Goal: Transaction & Acquisition: Purchase product/service

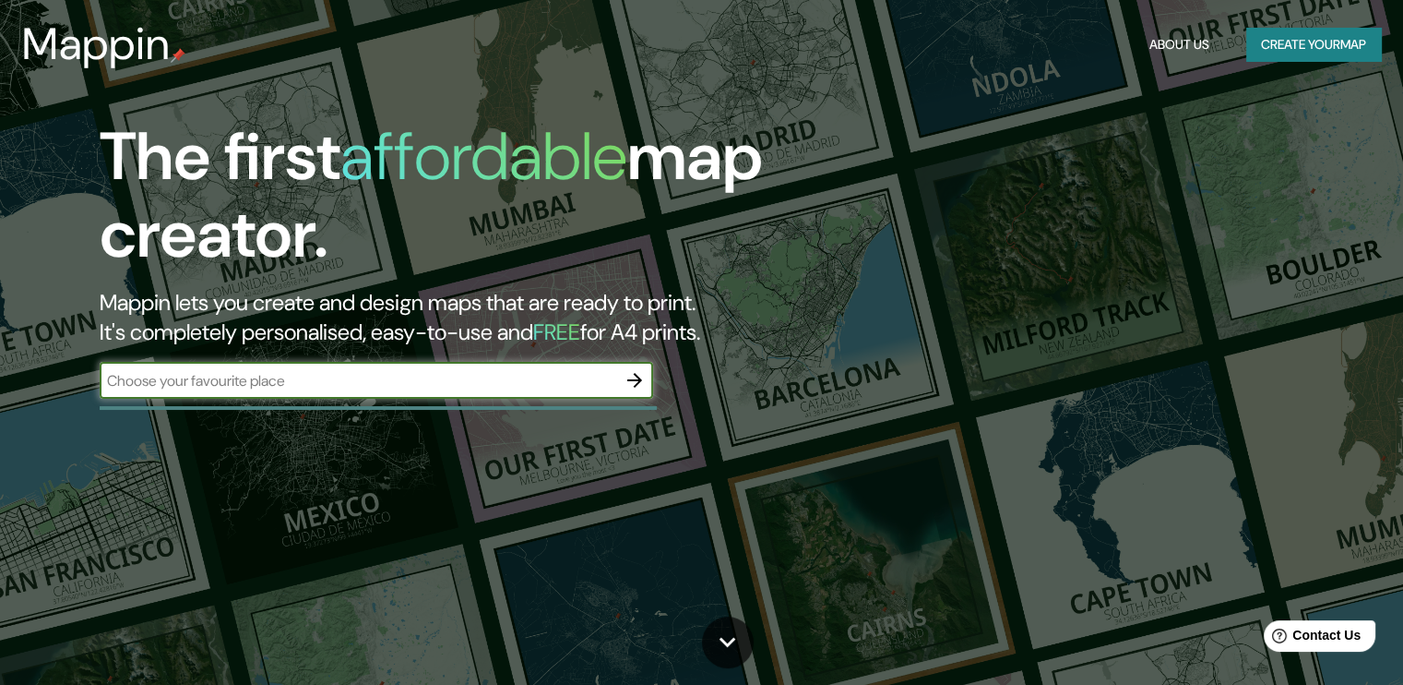
click at [205, 373] on input "text" at bounding box center [358, 380] width 517 height 21
paste input "111602 Villeta"
type input "111602 Villeta"
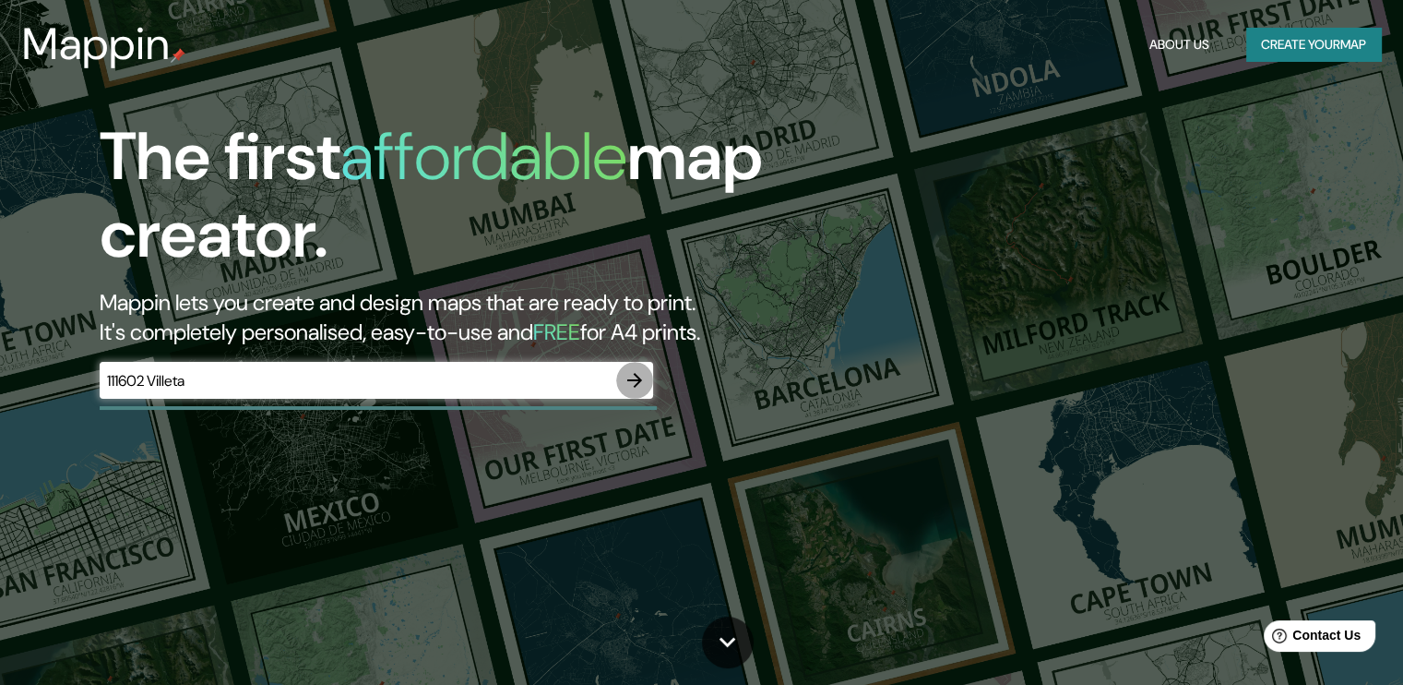
click at [639, 376] on icon "button" at bounding box center [635, 380] width 22 height 22
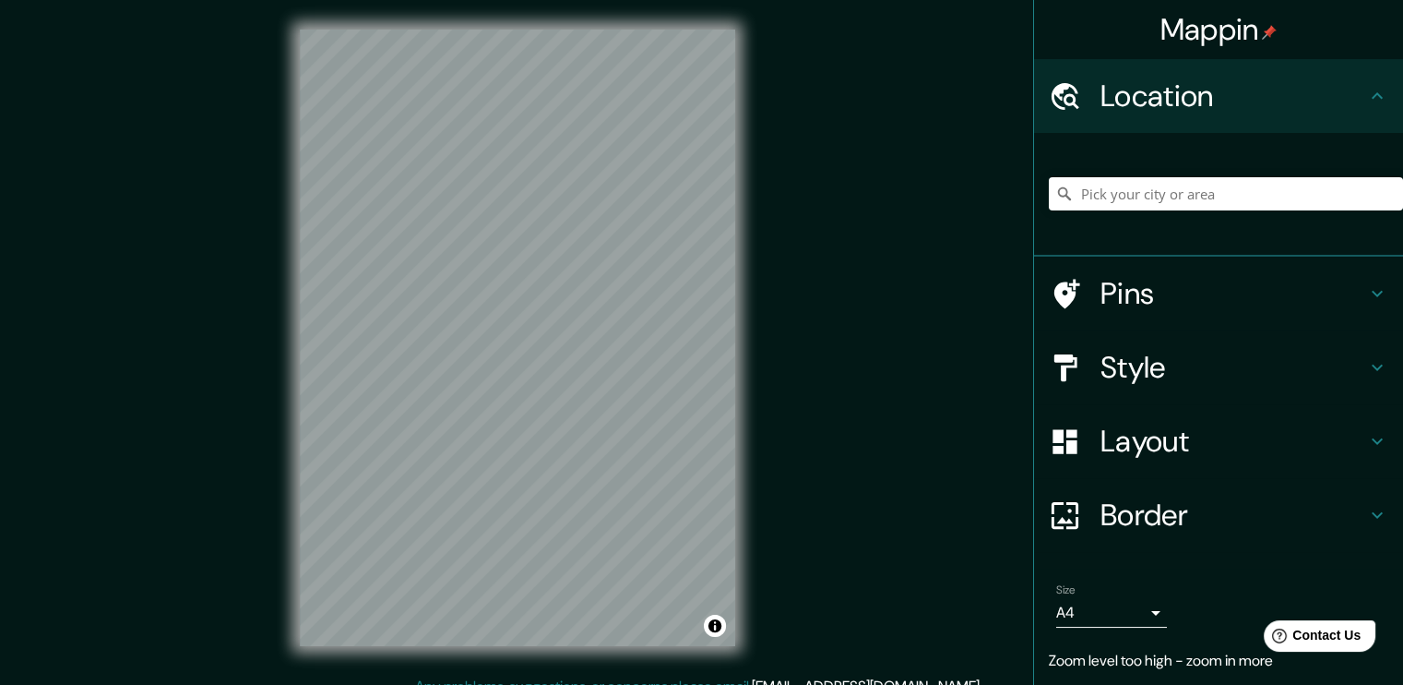
click at [776, 279] on div "Mappin Location Pins Style Layout Border Choose a border. Hint : you can make l…" at bounding box center [701, 352] width 1403 height 705
click at [1155, 194] on input "Pick your city or area" at bounding box center [1226, 193] width 354 height 33
type input "[GEOGRAPHIC_DATA]"
click at [1150, 436] on h4 "Layout" at bounding box center [1234, 441] width 266 height 37
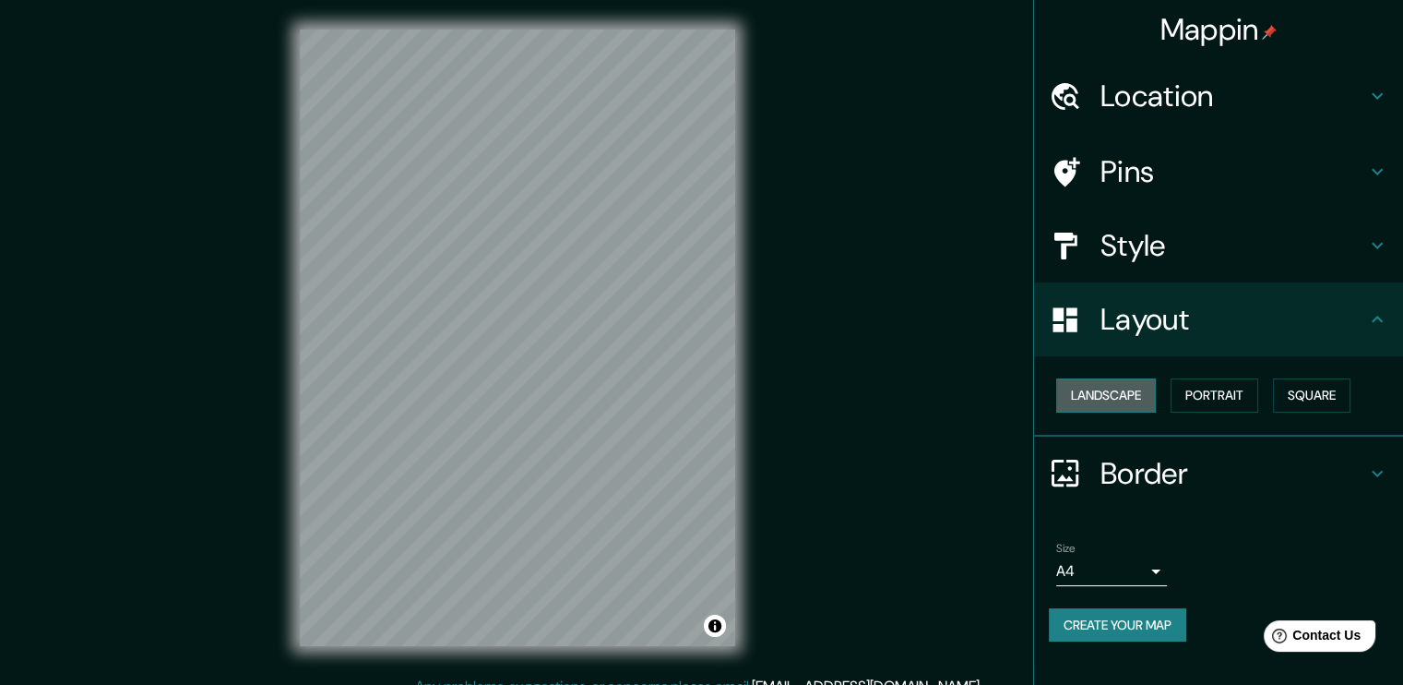
click at [1113, 394] on button "Landscape" at bounding box center [1107, 395] width 100 height 34
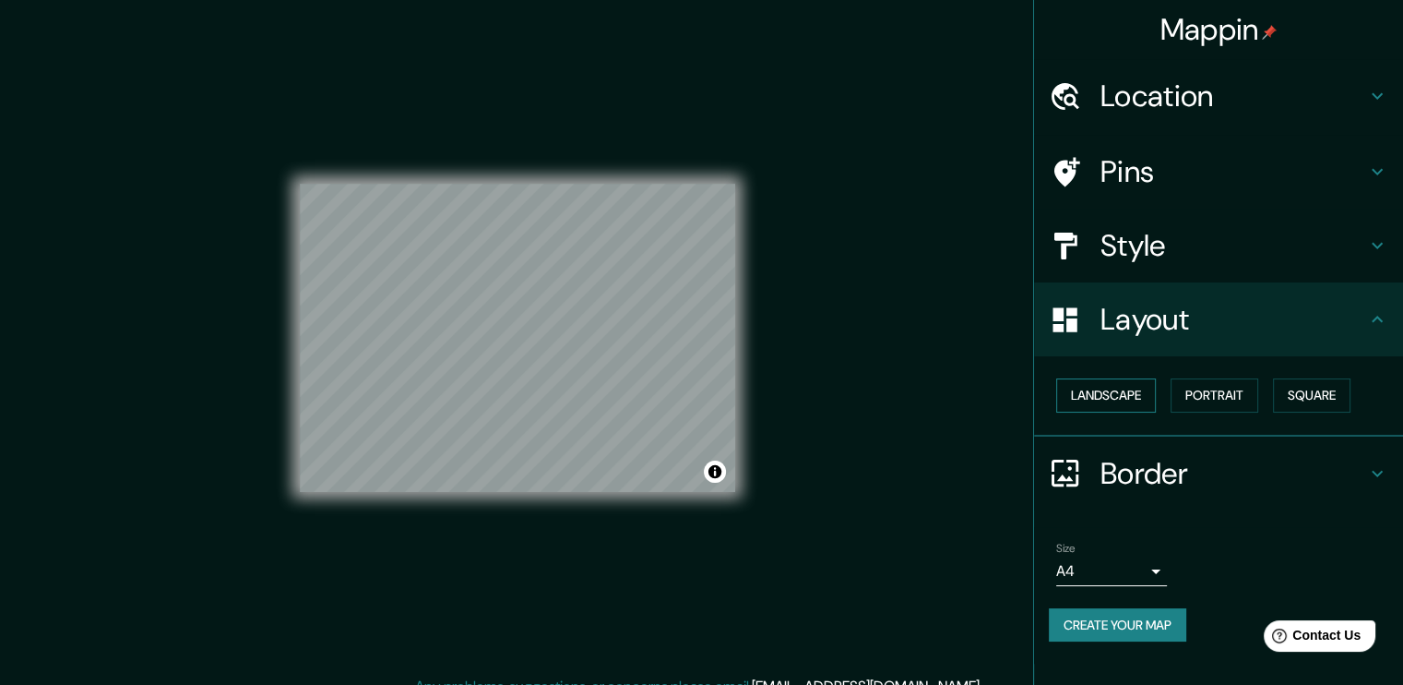
click at [1113, 394] on button "Landscape" at bounding box center [1107, 395] width 100 height 34
click at [1250, 396] on button "Portrait" at bounding box center [1215, 395] width 88 height 34
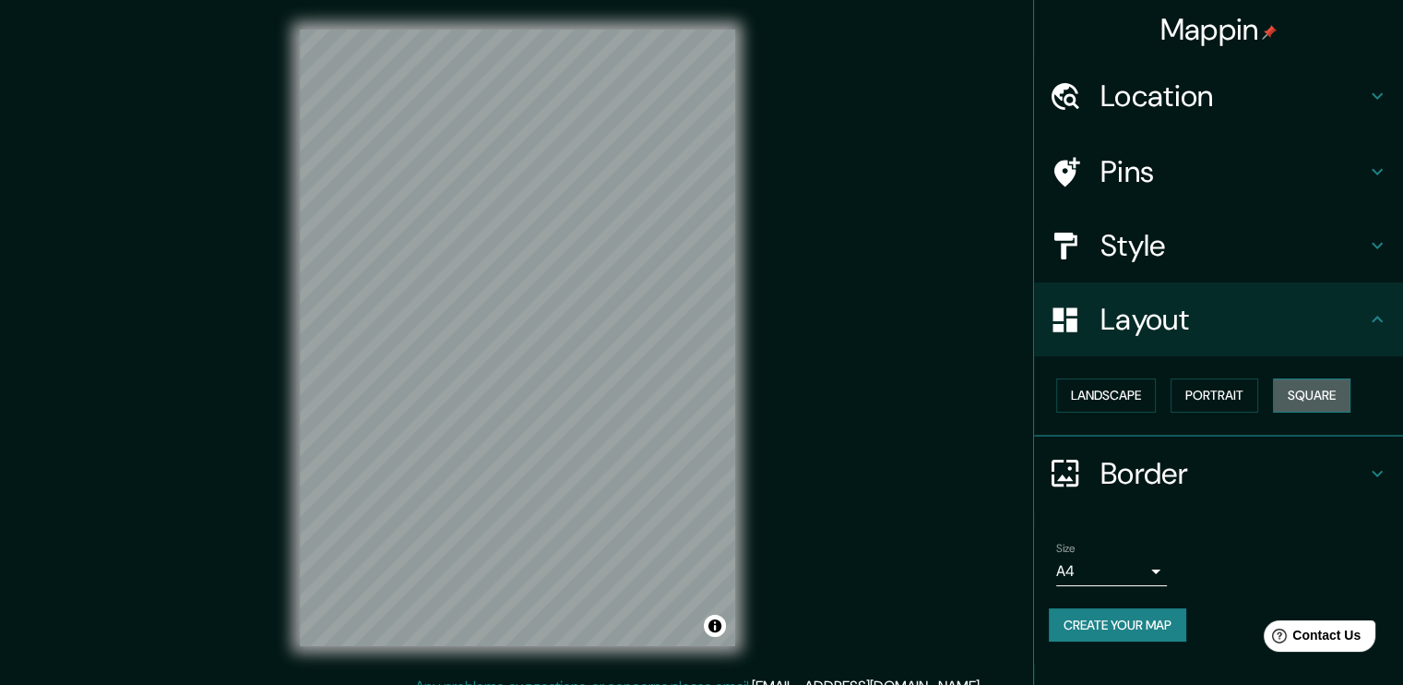
click at [1304, 401] on button "Square" at bounding box center [1312, 395] width 78 height 34
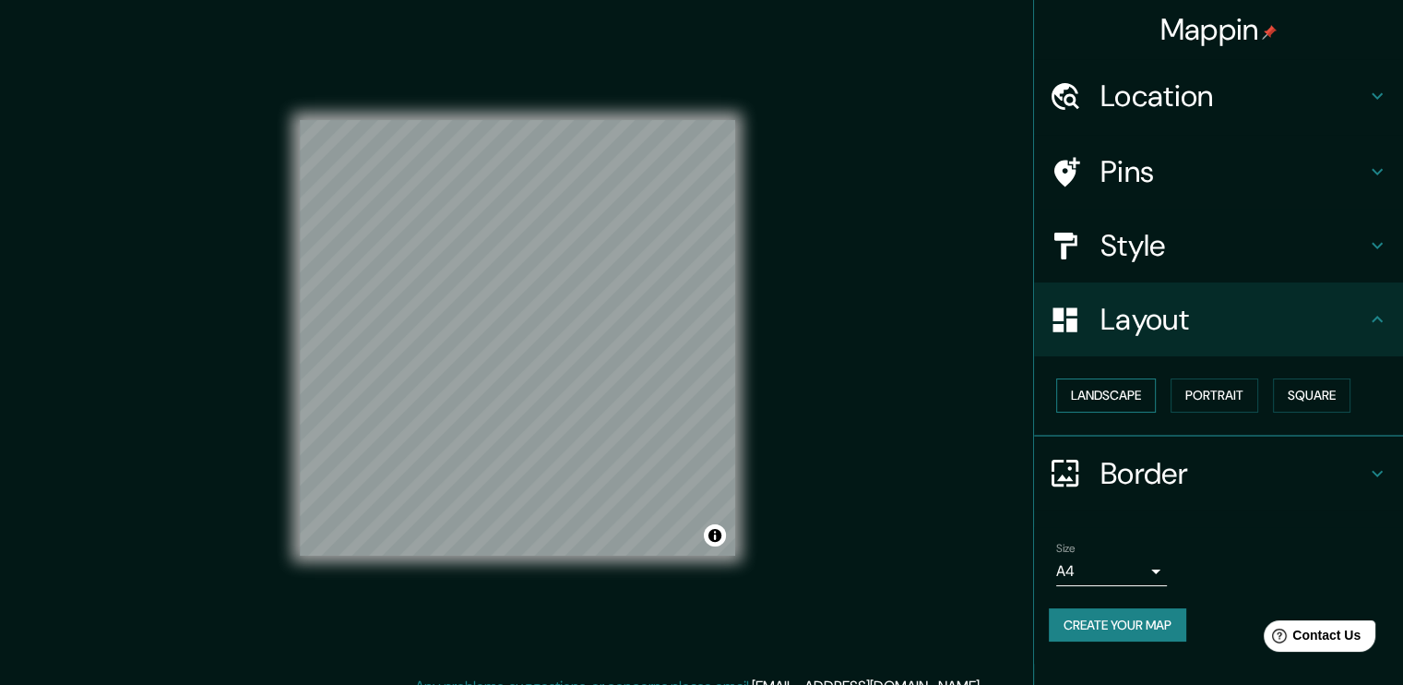
click at [1113, 393] on button "Landscape" at bounding box center [1107, 395] width 100 height 34
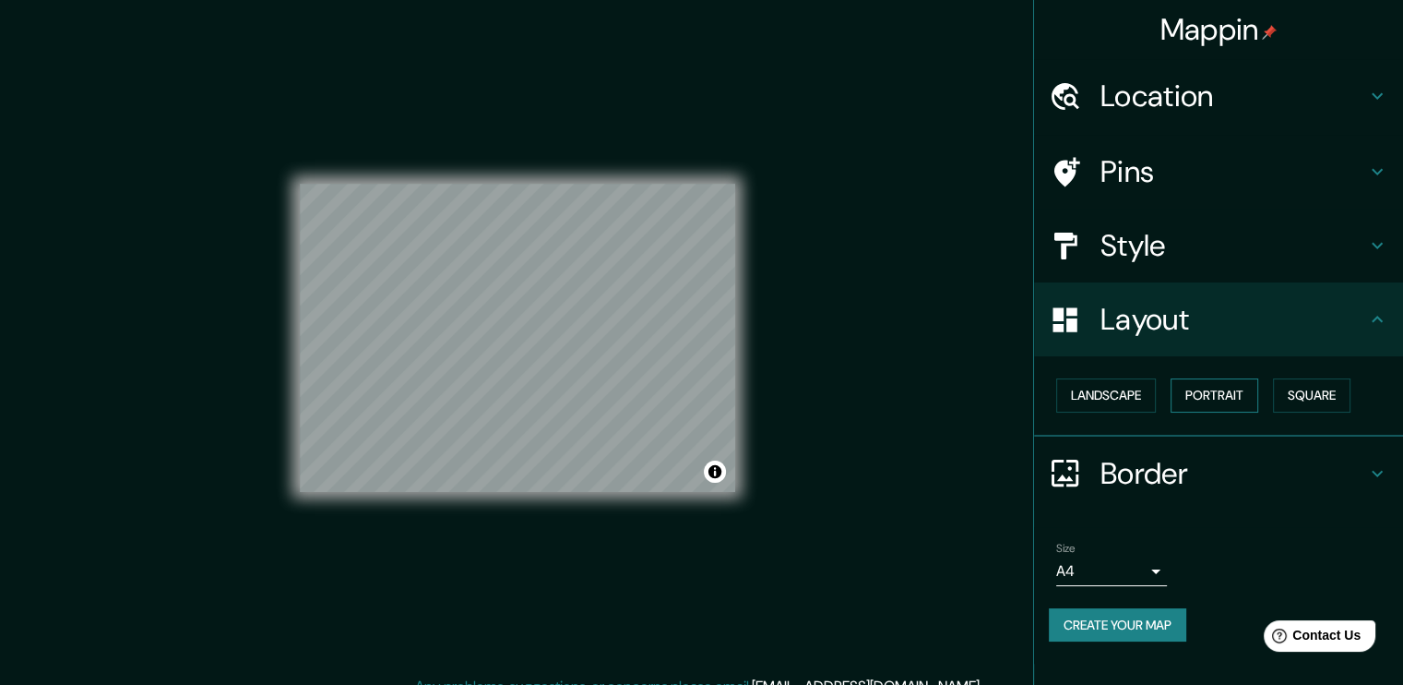
click at [1237, 396] on button "Portrait" at bounding box center [1215, 395] width 88 height 34
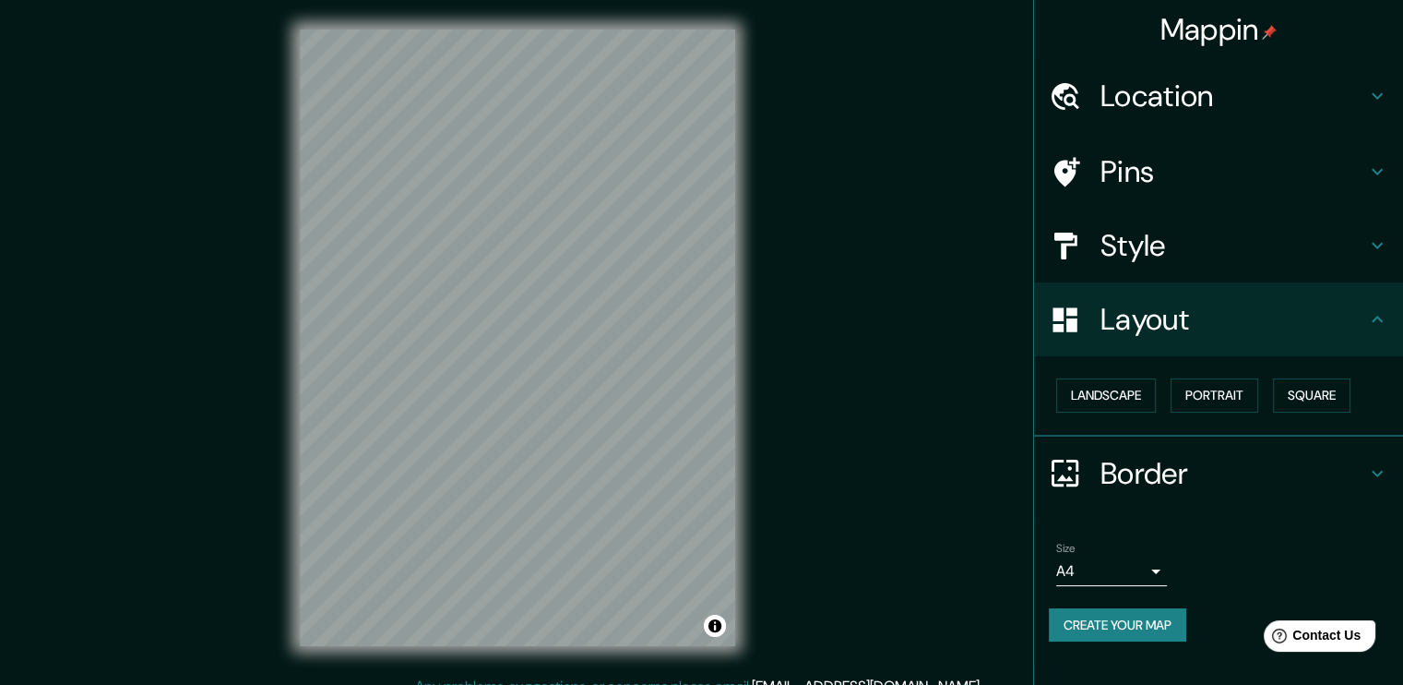
click at [1282, 95] on h4 "Location" at bounding box center [1234, 96] width 266 height 37
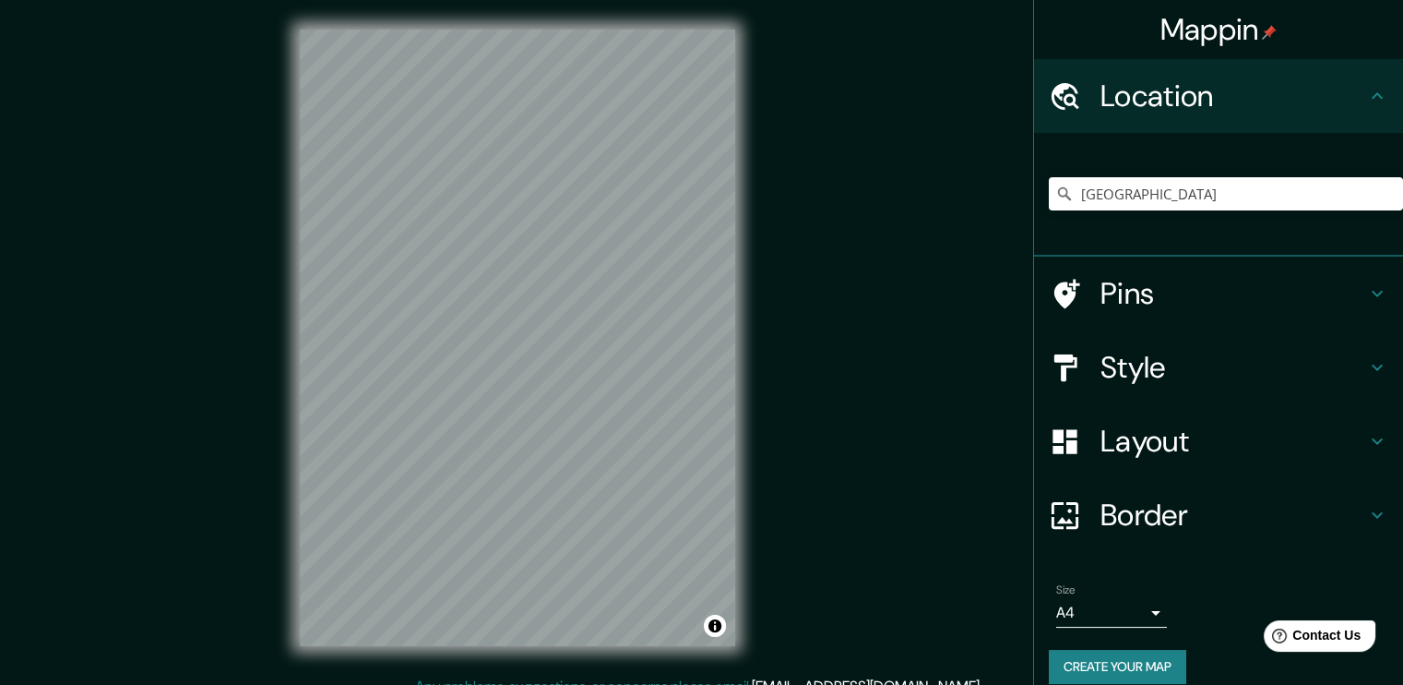
click at [1282, 95] on h4 "Location" at bounding box center [1234, 96] width 266 height 37
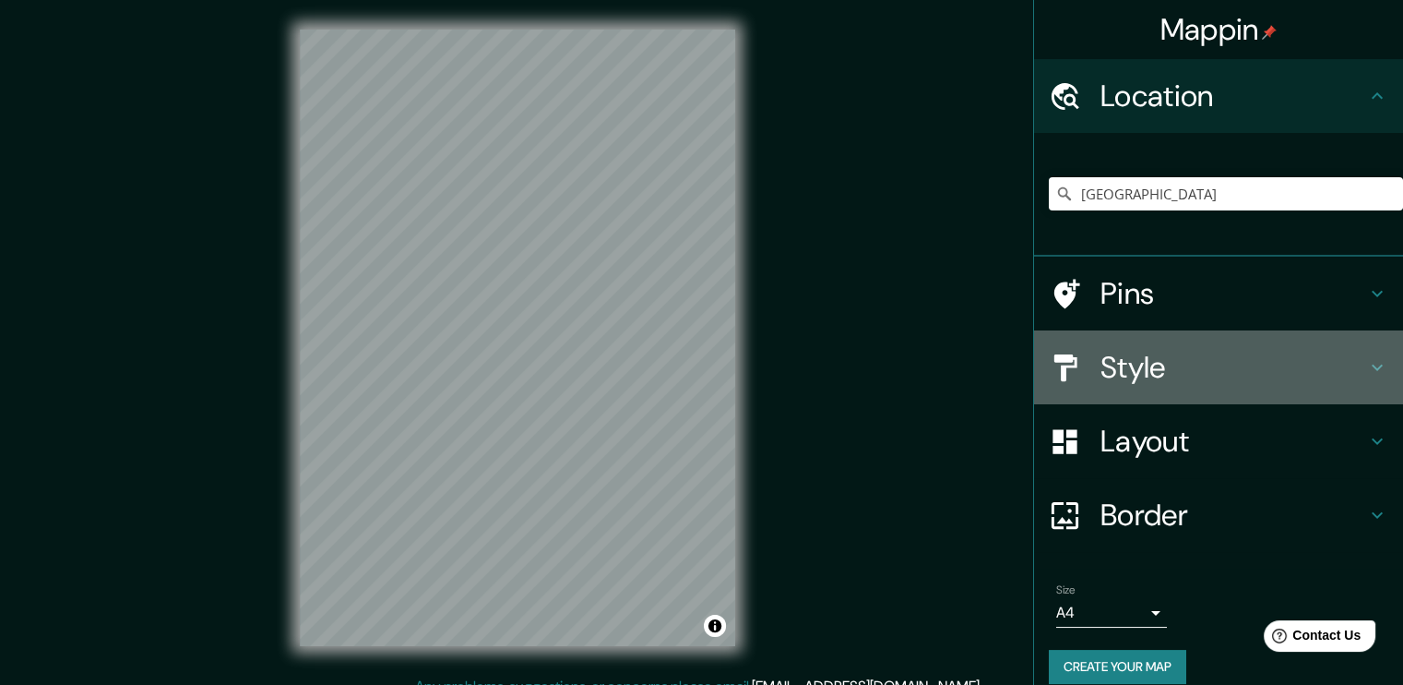
click at [1207, 376] on h4 "Style" at bounding box center [1234, 367] width 266 height 37
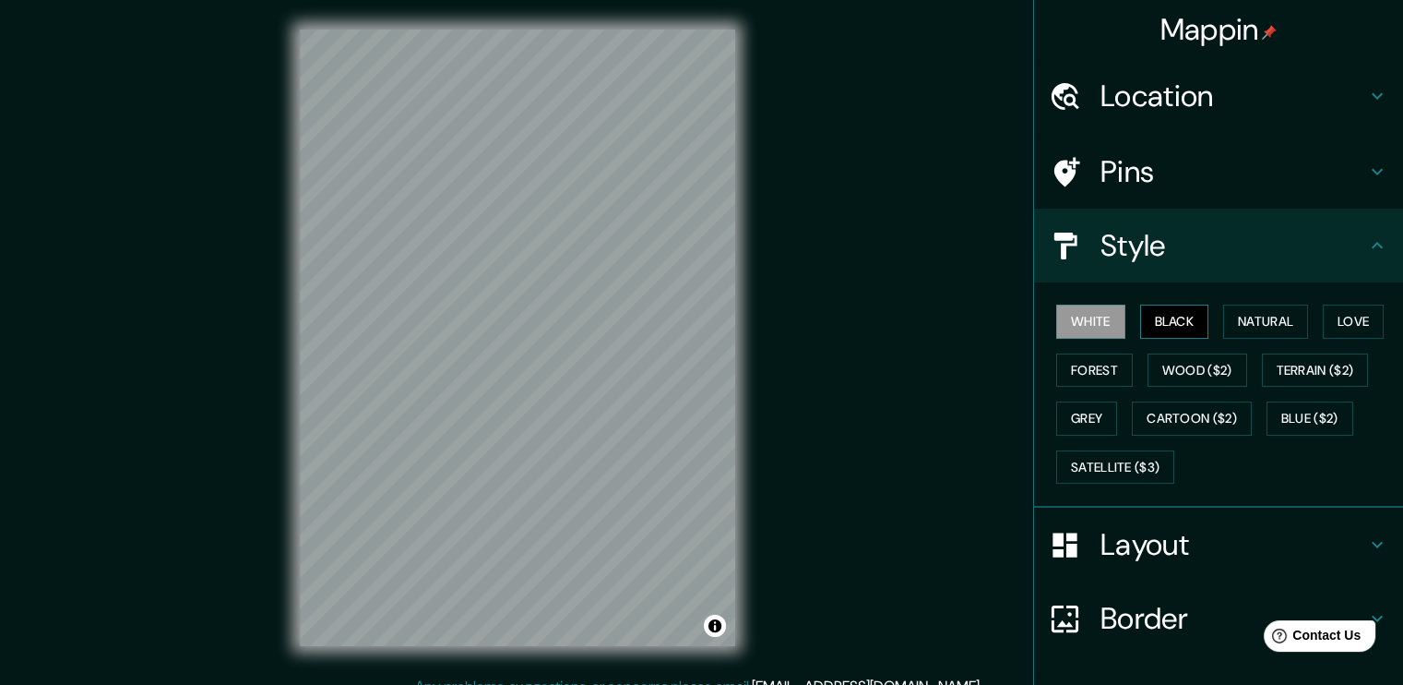
click at [1161, 326] on button "Black" at bounding box center [1175, 322] width 69 height 34
click at [1244, 324] on button "Natural" at bounding box center [1266, 322] width 85 height 34
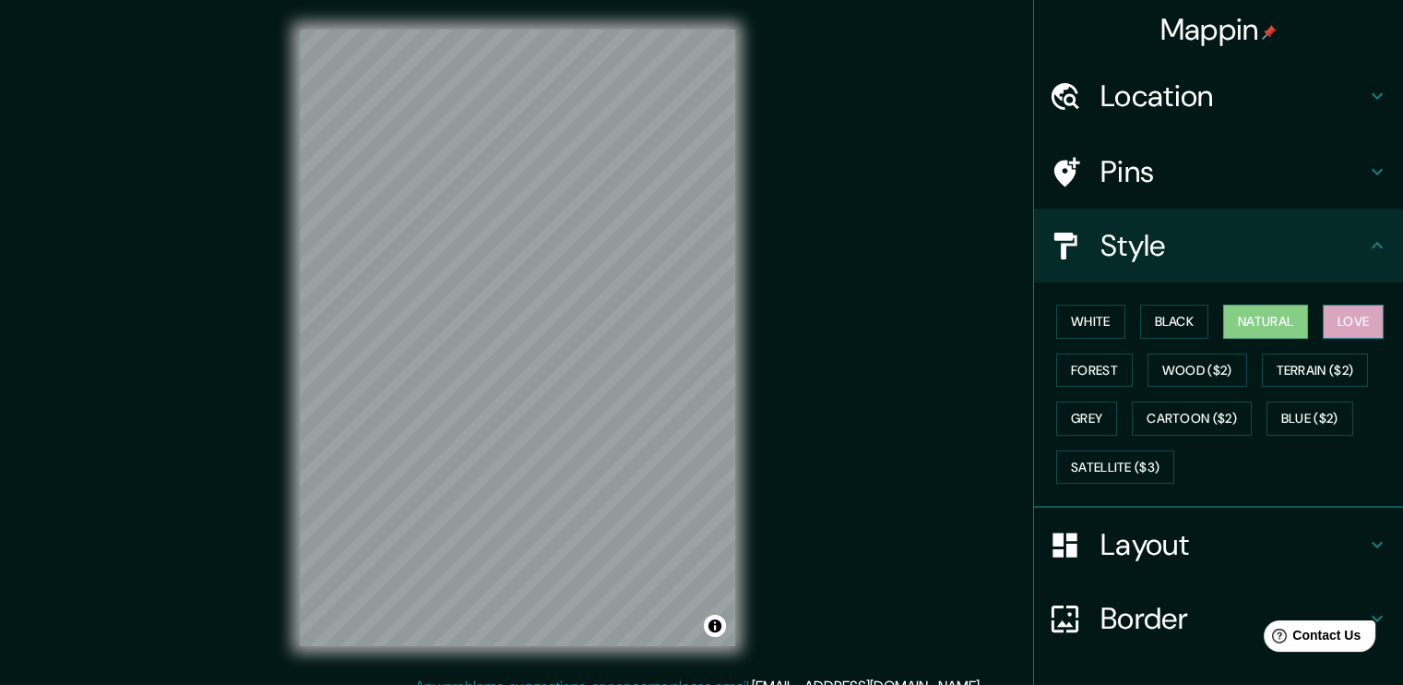
click at [1323, 330] on button "Love" at bounding box center [1353, 322] width 61 height 34
click at [1095, 364] on button "Forest" at bounding box center [1095, 370] width 77 height 34
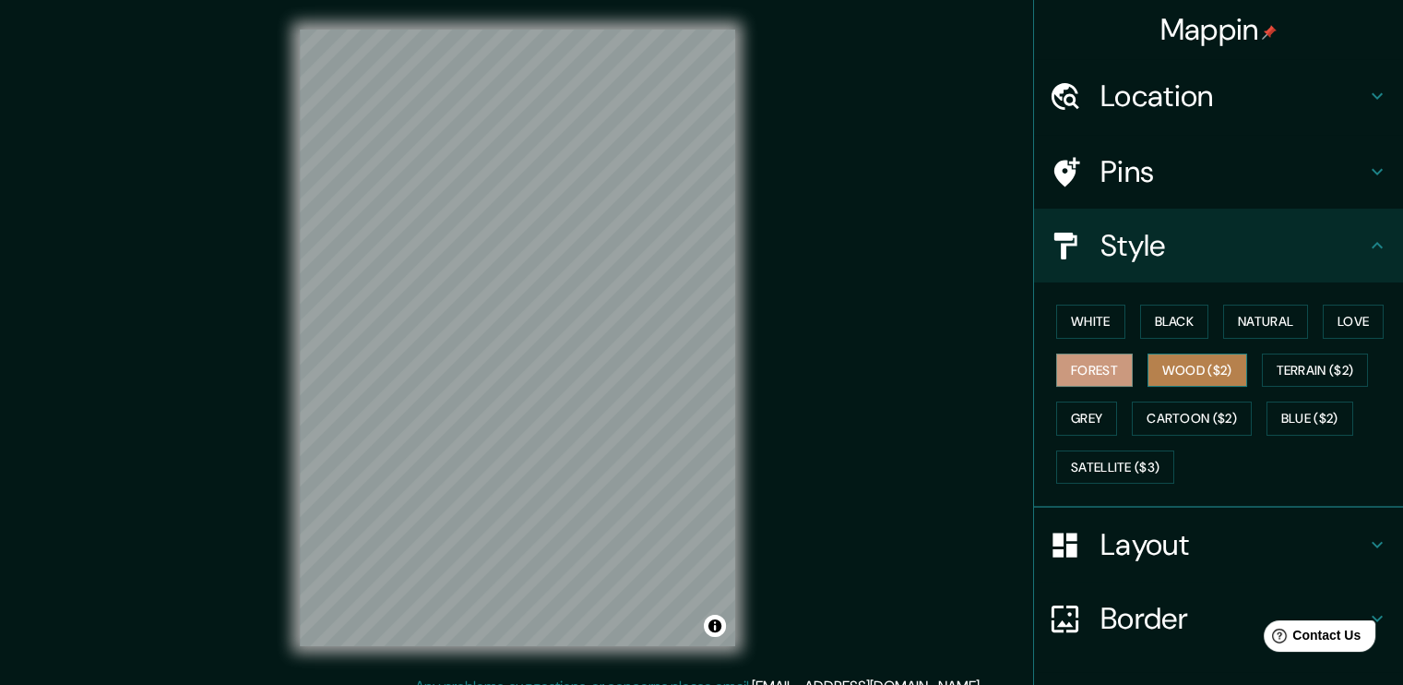
click at [1199, 364] on button "Wood ($2)" at bounding box center [1198, 370] width 100 height 34
click at [1069, 412] on button "Grey" at bounding box center [1087, 418] width 61 height 34
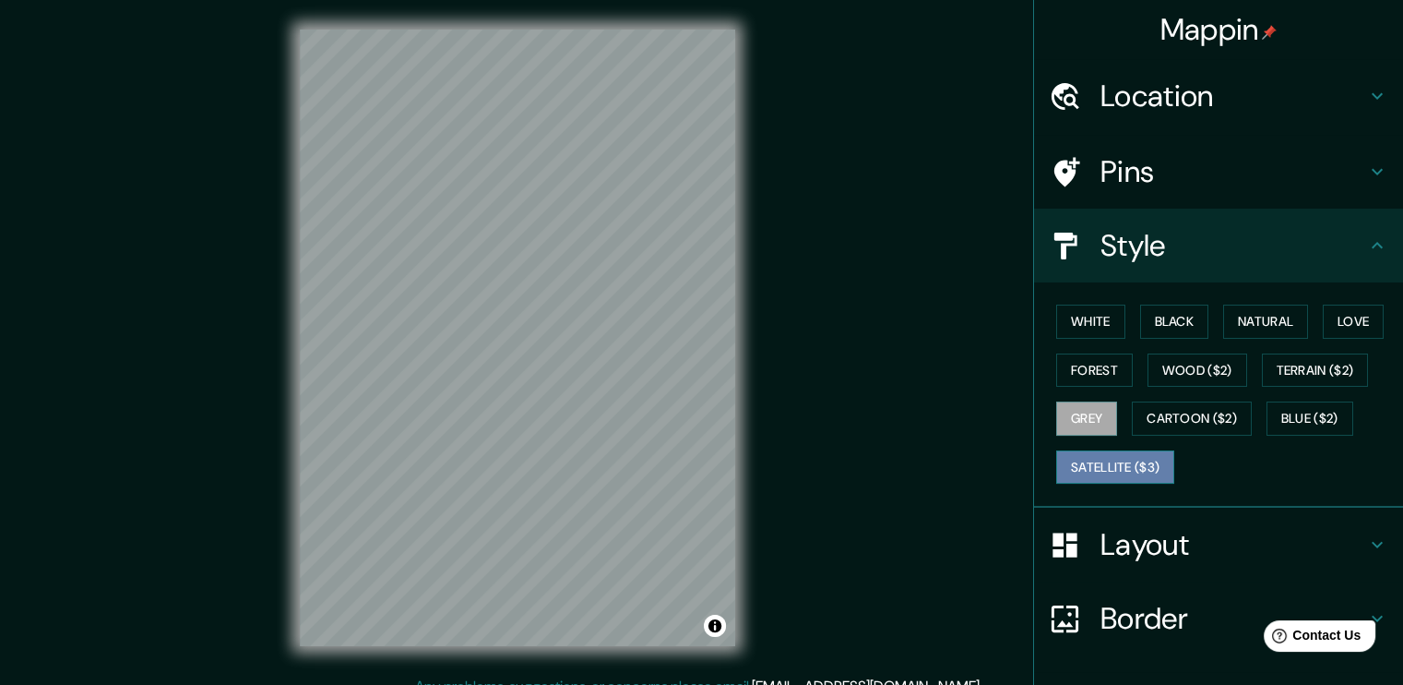
click at [1088, 469] on button "Satellite ($3)" at bounding box center [1116, 467] width 118 height 34
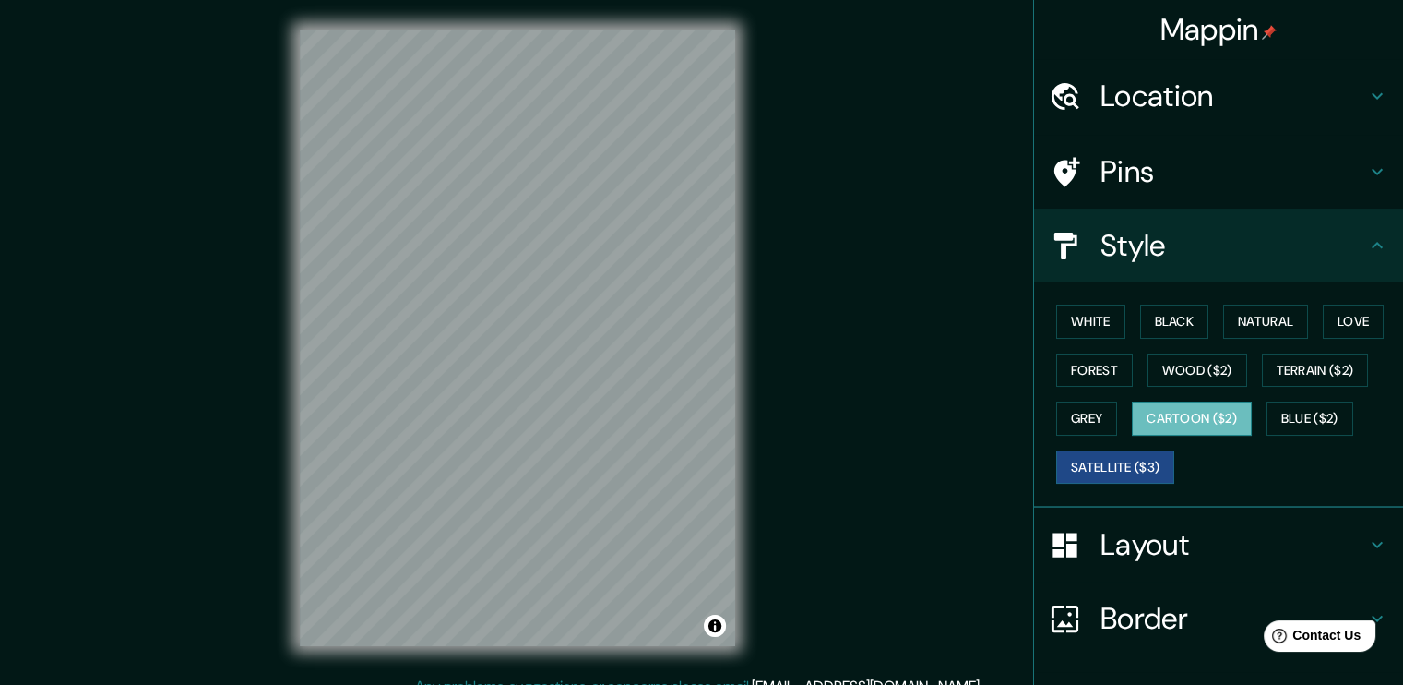
click at [1188, 412] on button "Cartoon ($2)" at bounding box center [1192, 418] width 120 height 34
click at [1299, 421] on button "Blue ($2)" at bounding box center [1310, 418] width 87 height 34
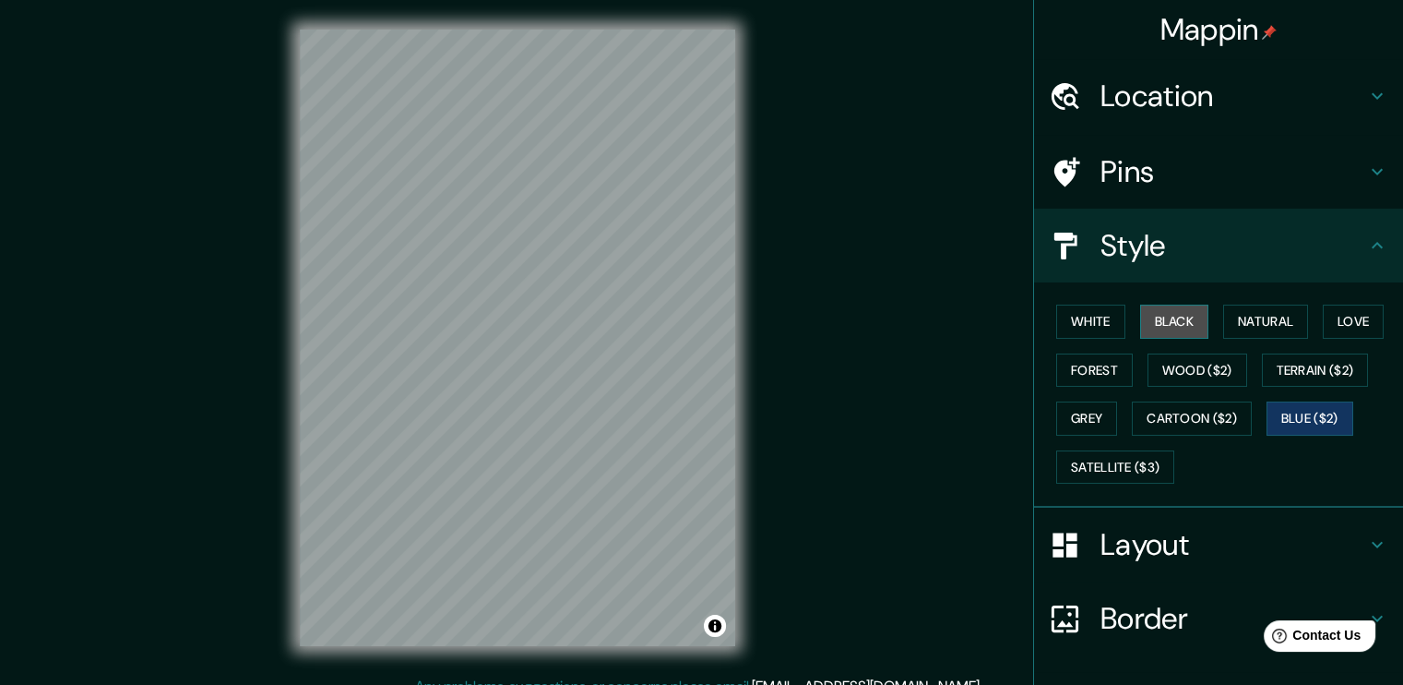
click at [1168, 319] on button "Black" at bounding box center [1175, 322] width 69 height 34
click at [1178, 379] on button "Wood ($2)" at bounding box center [1198, 370] width 100 height 34
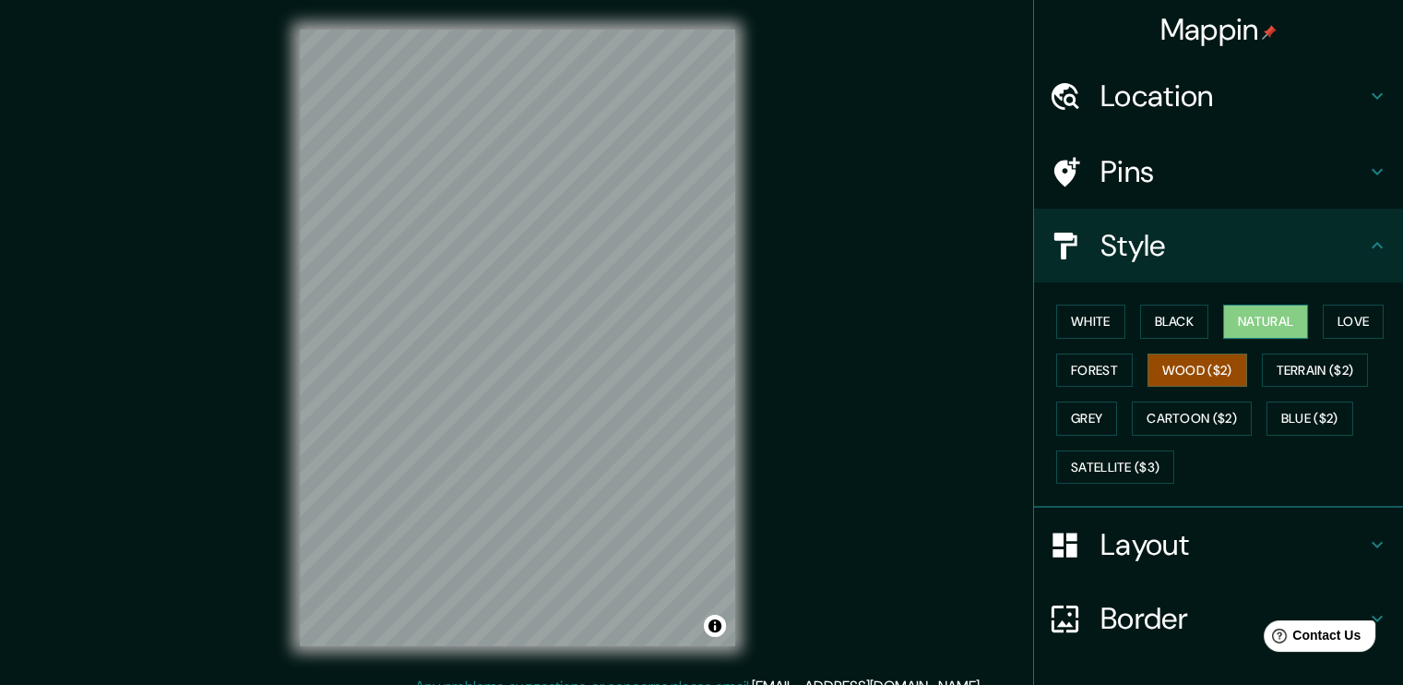
click at [1270, 320] on button "Natural" at bounding box center [1266, 322] width 85 height 34
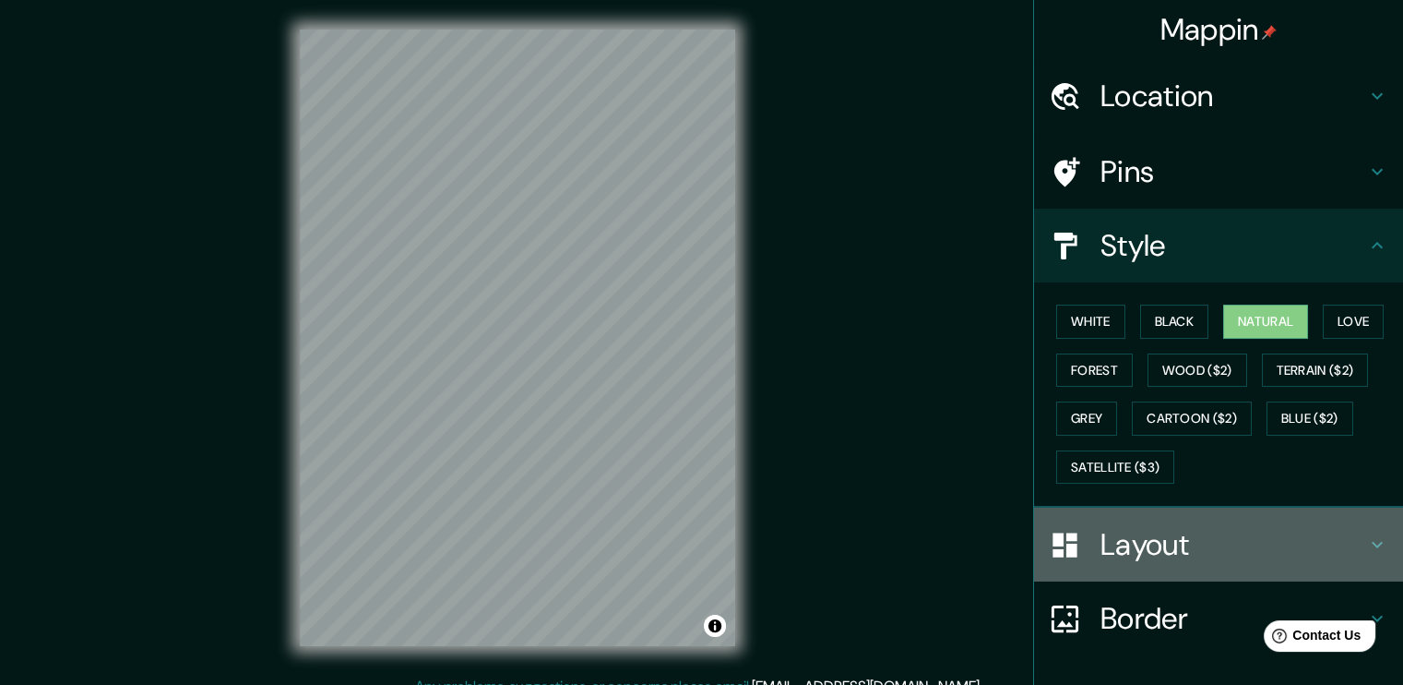
click at [1215, 536] on h4 "Layout" at bounding box center [1234, 544] width 266 height 37
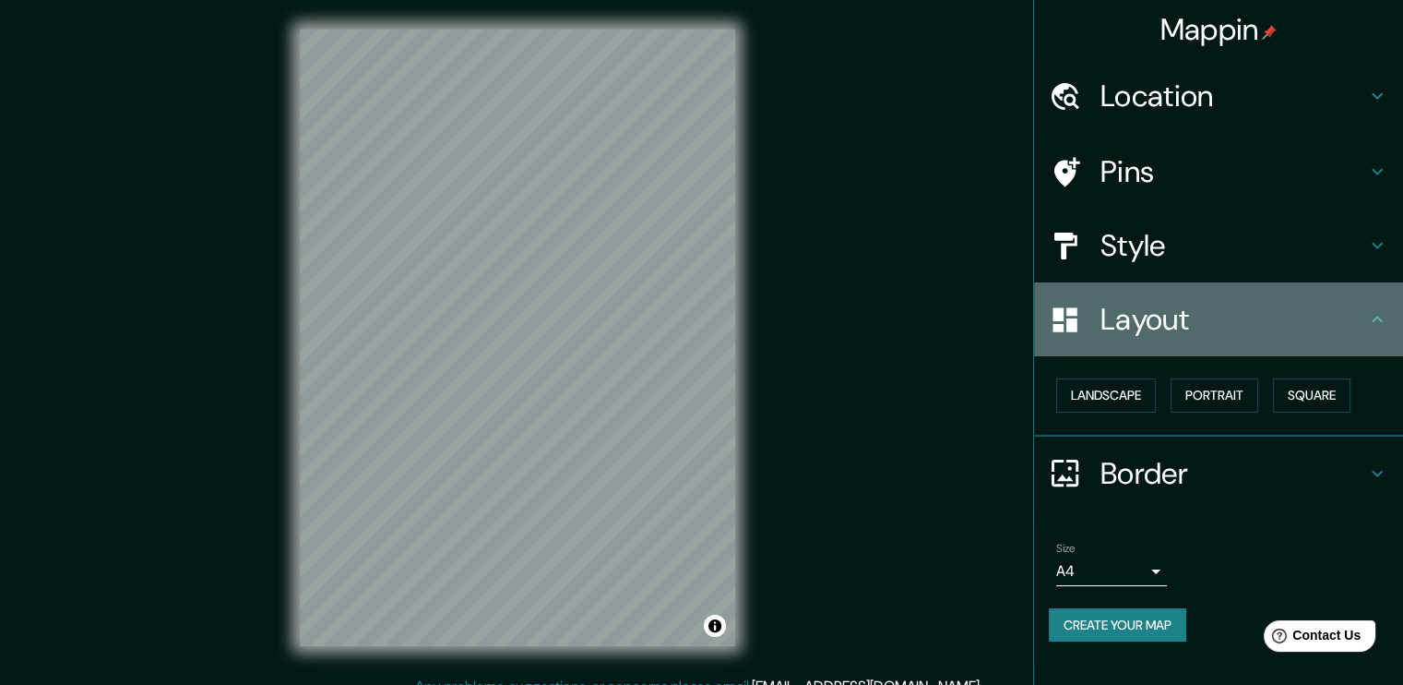
click at [1202, 337] on h4 "Layout" at bounding box center [1234, 319] width 266 height 37
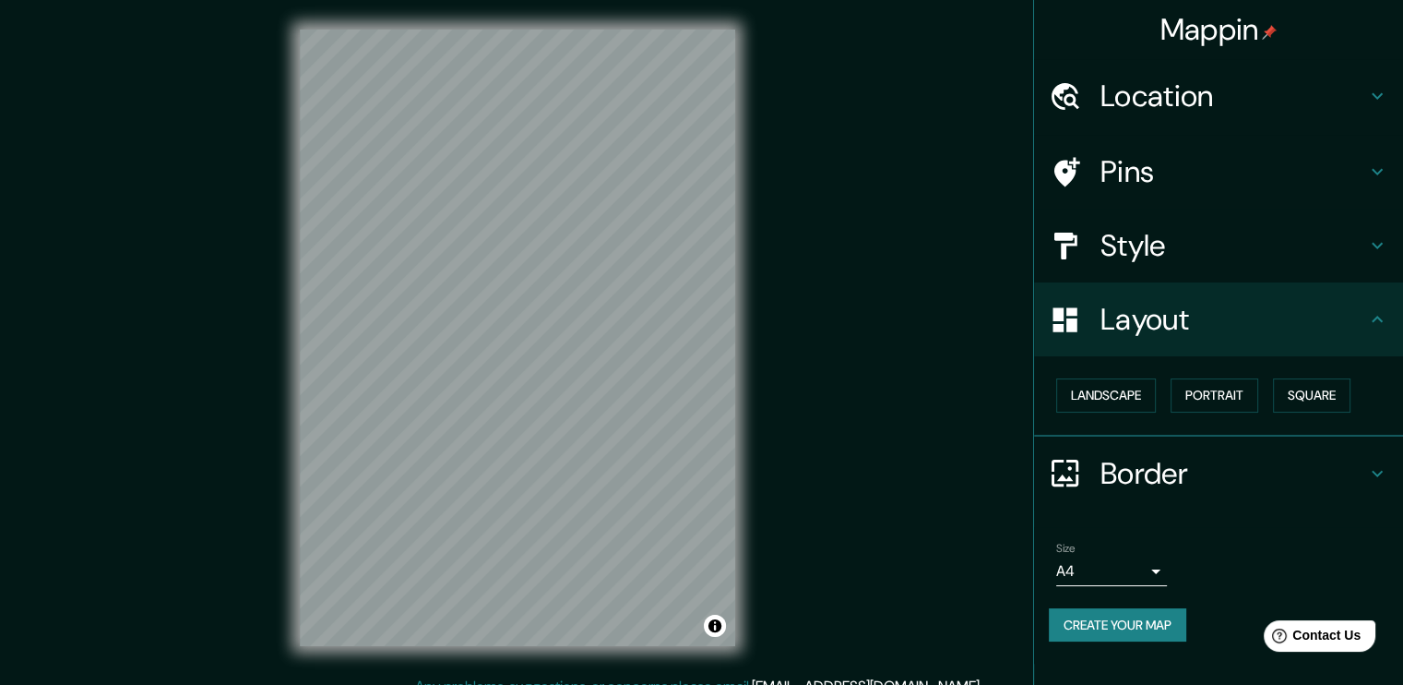
click at [1379, 315] on icon at bounding box center [1378, 319] width 22 height 22
click at [1389, 325] on div "Layout" at bounding box center [1218, 319] width 369 height 74
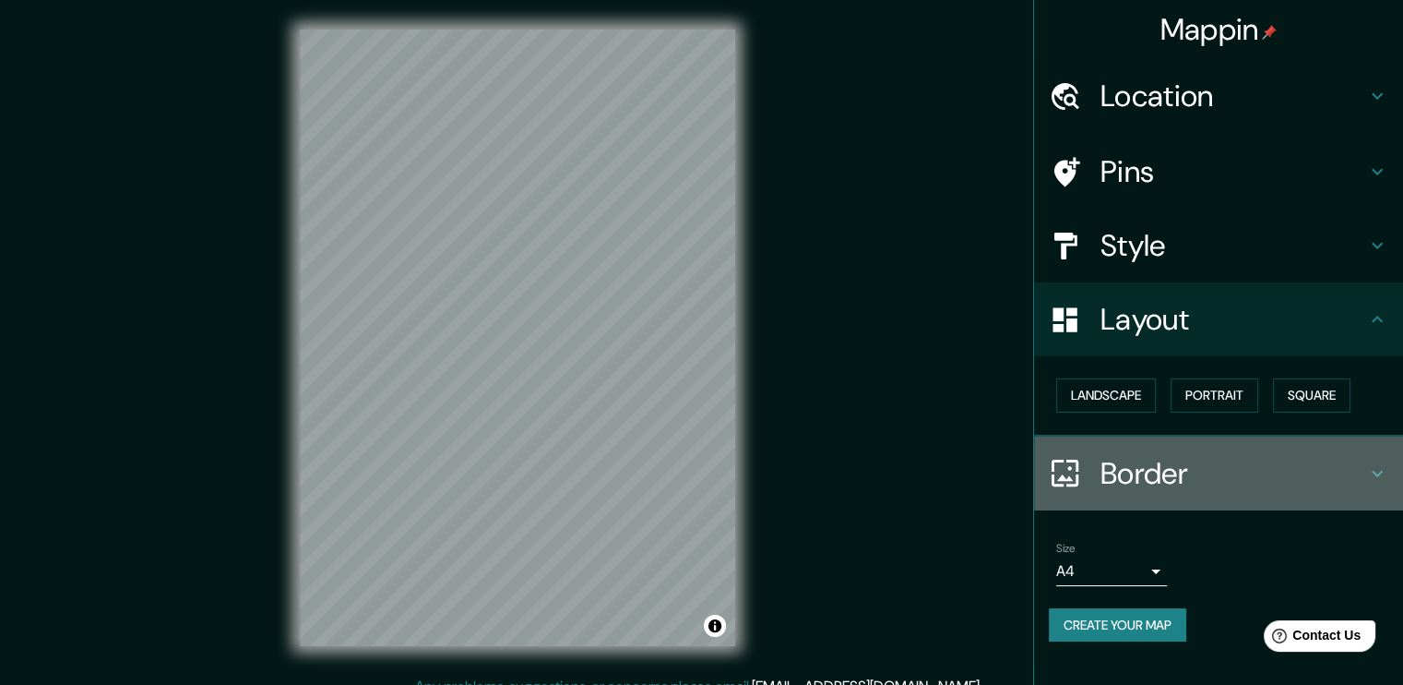
click at [1369, 468] on icon at bounding box center [1378, 473] width 22 height 22
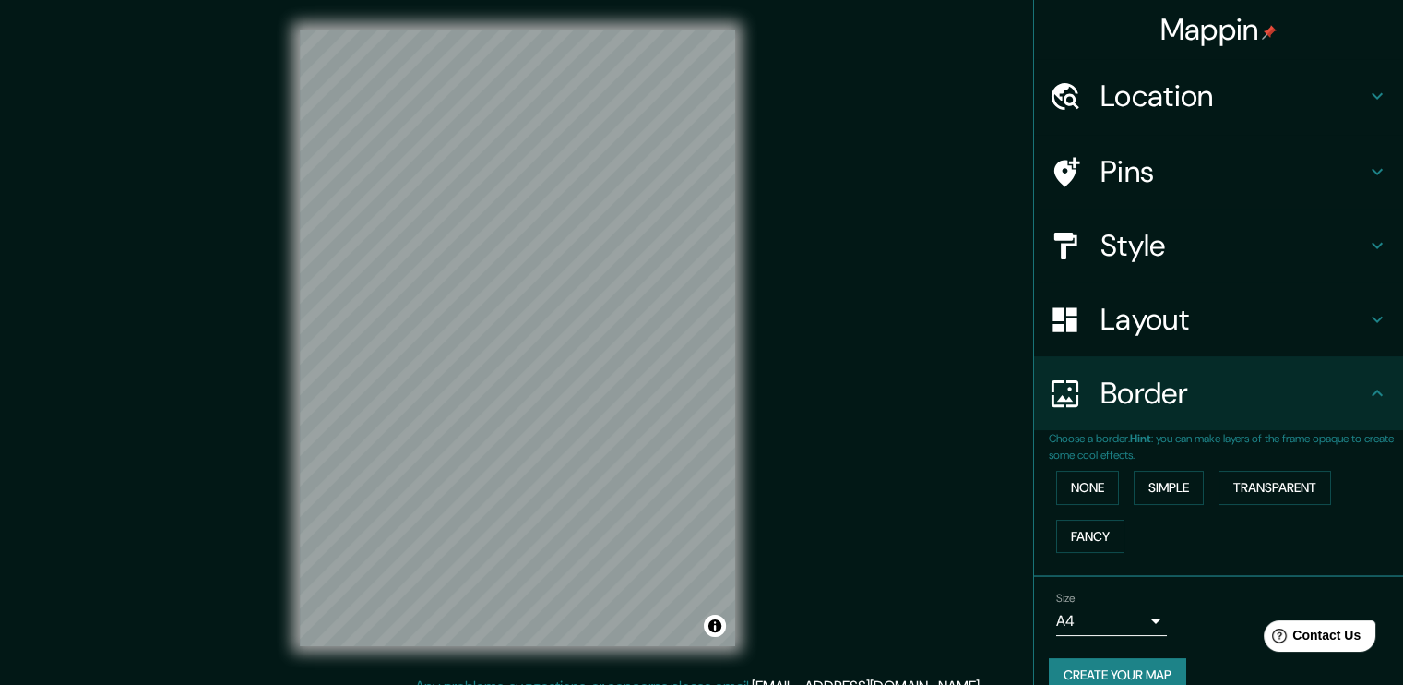
click at [1367, 387] on icon at bounding box center [1378, 393] width 22 height 22
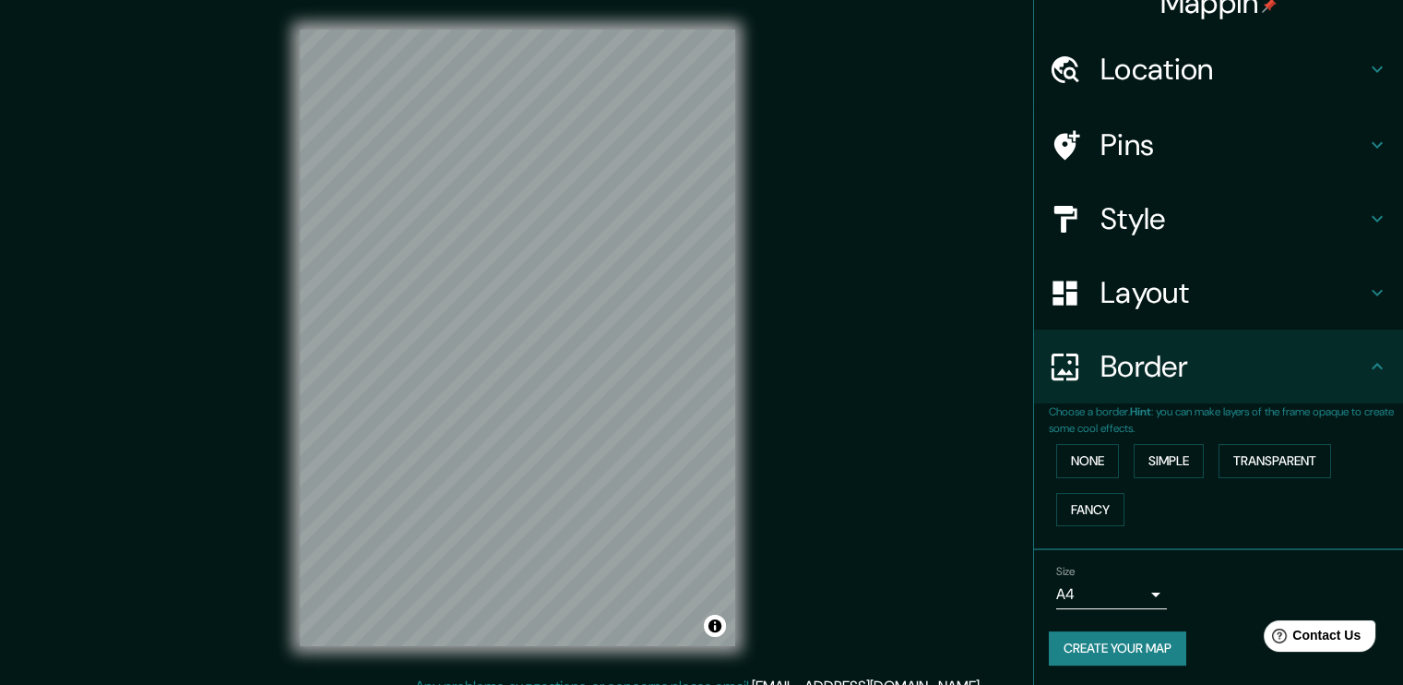
click at [1291, 66] on h4 "Location" at bounding box center [1234, 69] width 266 height 37
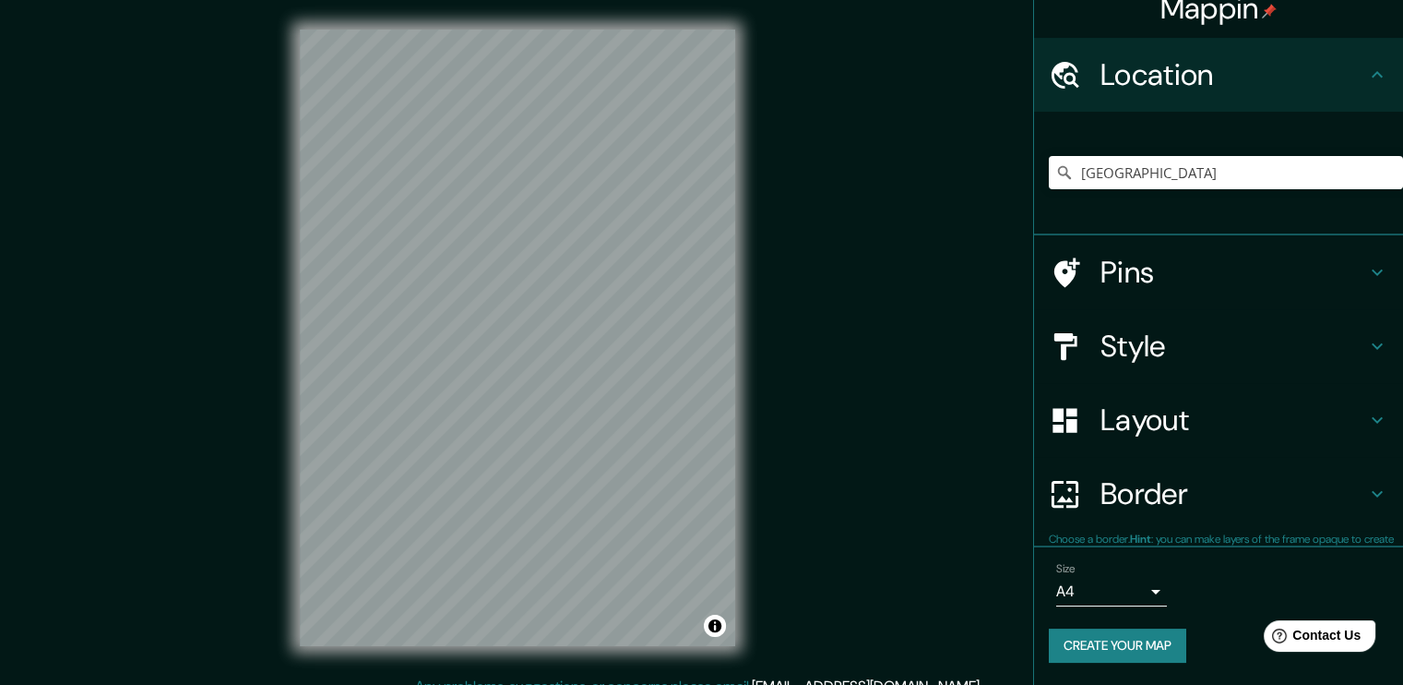
scroll to position [19, 0]
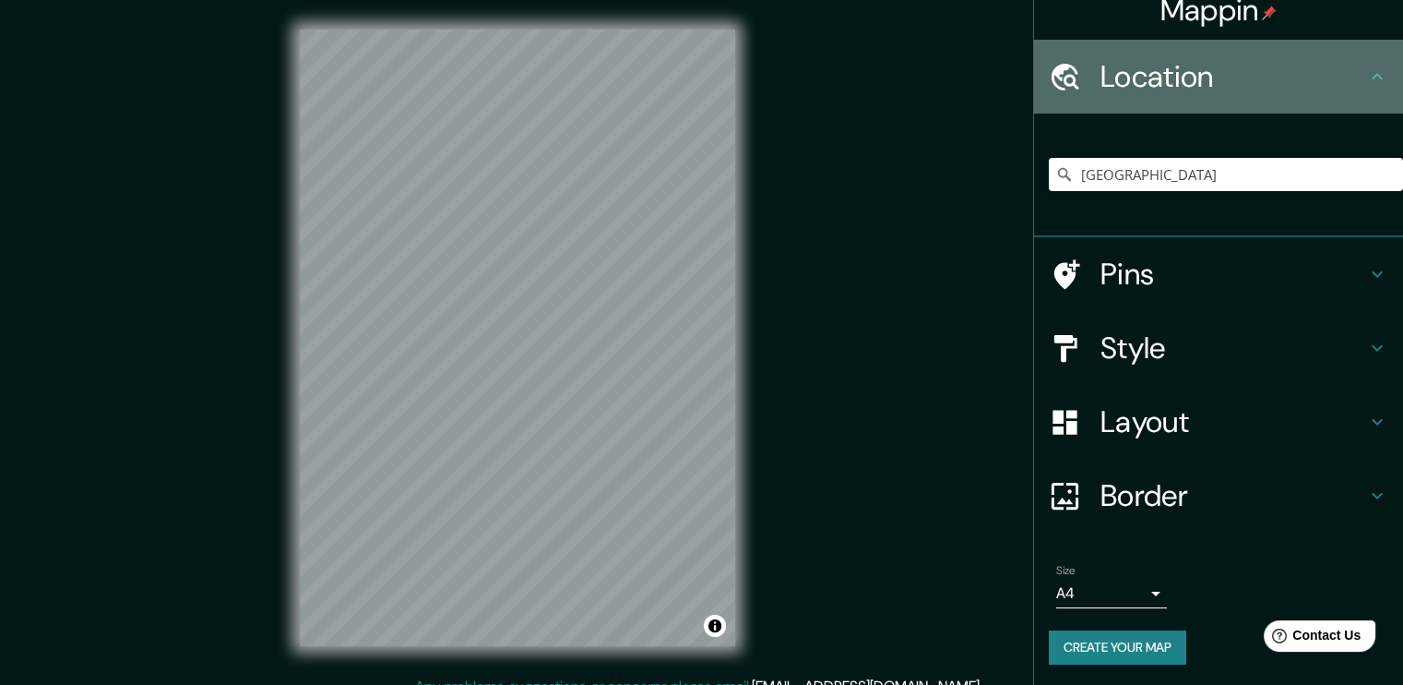
click at [1284, 69] on h4 "Location" at bounding box center [1234, 76] width 266 height 37
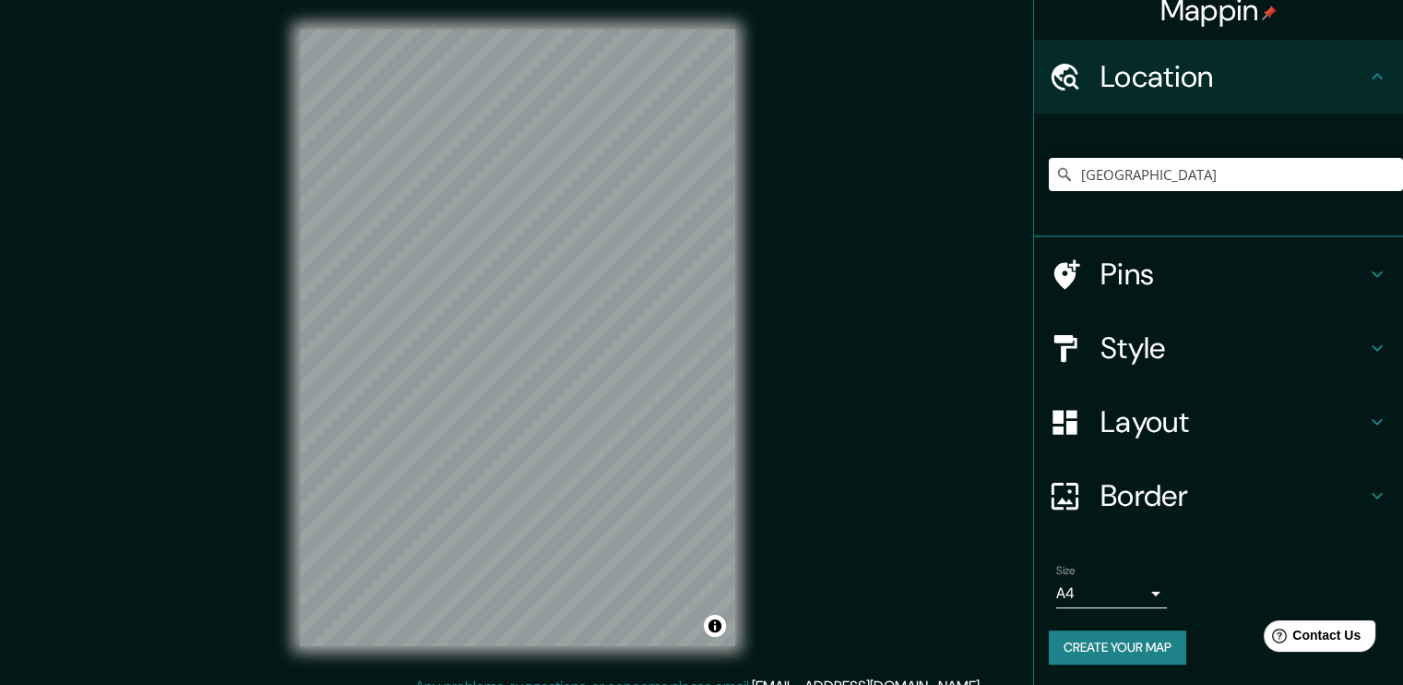
click at [1372, 73] on icon at bounding box center [1377, 76] width 11 height 6
